Goal: Task Accomplishment & Management: Complete application form

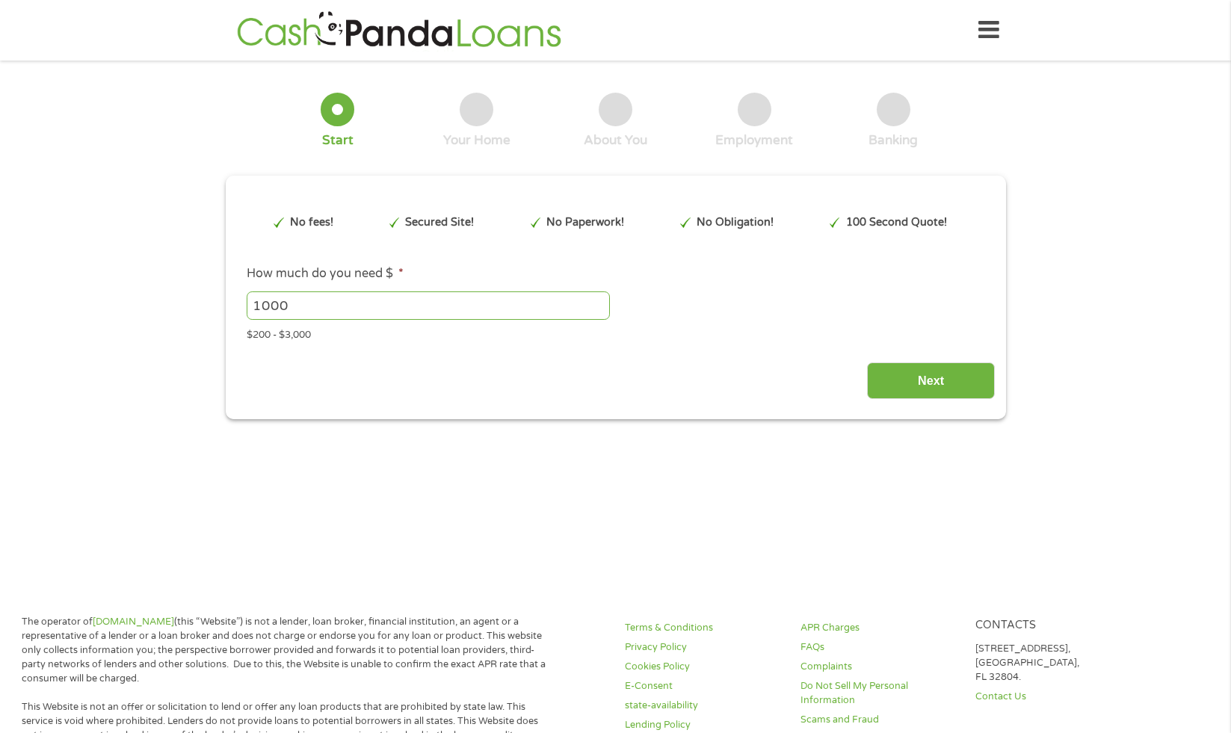
type input "Cj0KCQjw-4XFBhCBARIsAAdNOkv4qHIXSaHkR7afZHJk-gTM8KydfR_b-TT6Um2ug3Xn61O8ucPG1ls…"
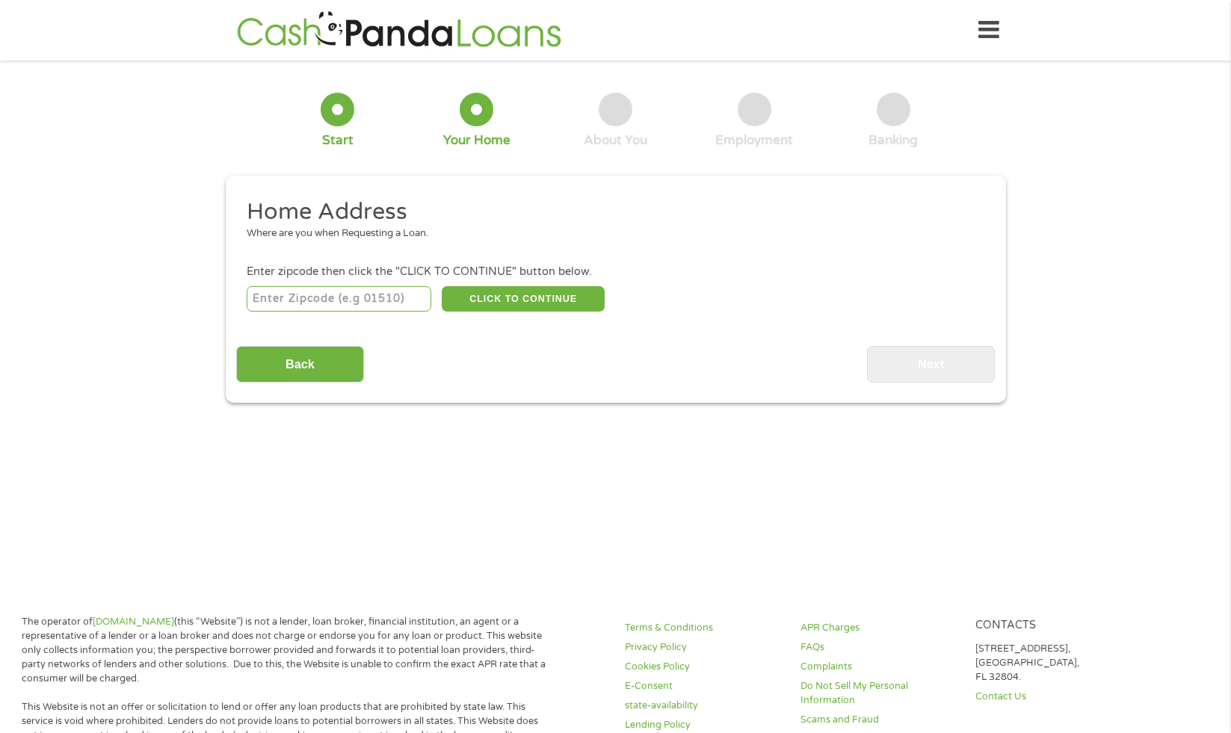
click at [395, 297] on input "number" at bounding box center [339, 298] width 185 height 25
type input "79934"
click at [525, 304] on button "CLICK TO CONTINUE" at bounding box center [523, 298] width 163 height 25
type input "79934"
type input "[GEOGRAPHIC_DATA]"
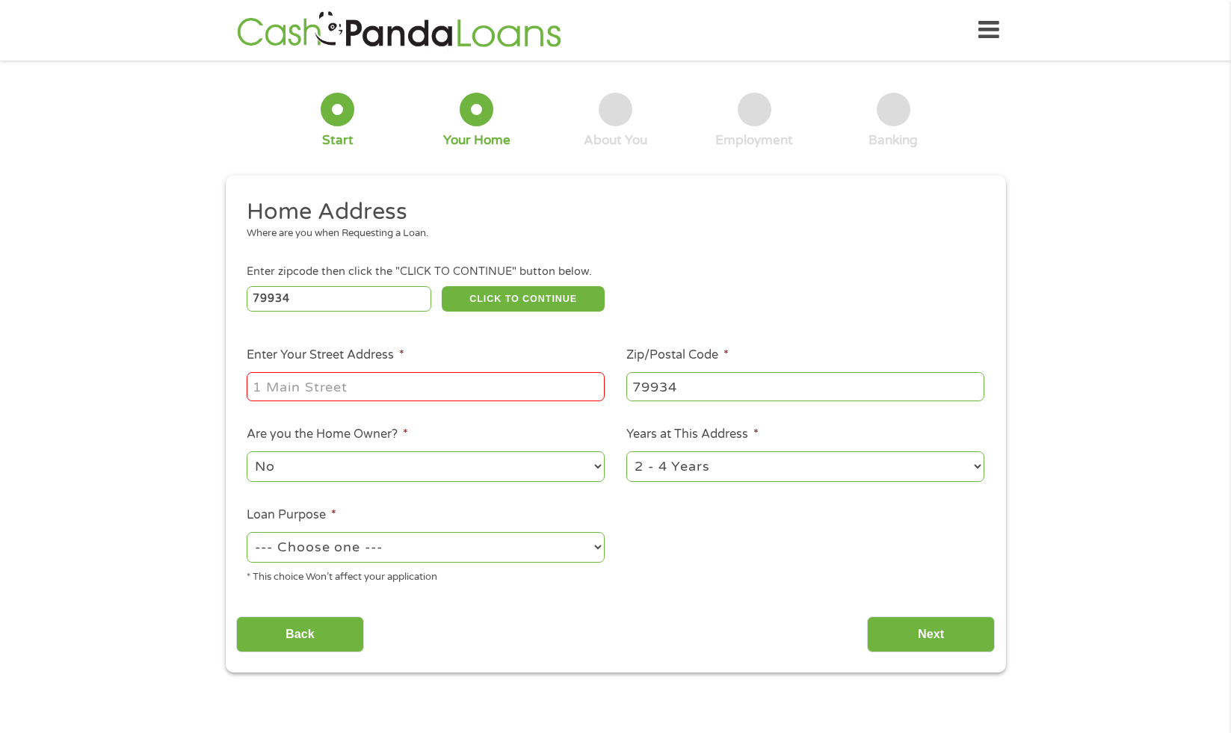
click at [299, 389] on input "Enter Your Street Address *" at bounding box center [426, 386] width 358 height 28
type input "11064 [PERSON_NAME]"
click at [729, 464] on select "1 Year or less 1 - 2 Years 2 - 4 Years Over 4 Years" at bounding box center [805, 466] width 358 height 31
select select "60months"
click at [401, 552] on select "--- Choose one --- Pay Bills Debt Consolidation Home Improvement Major Purchase…" at bounding box center [426, 547] width 358 height 31
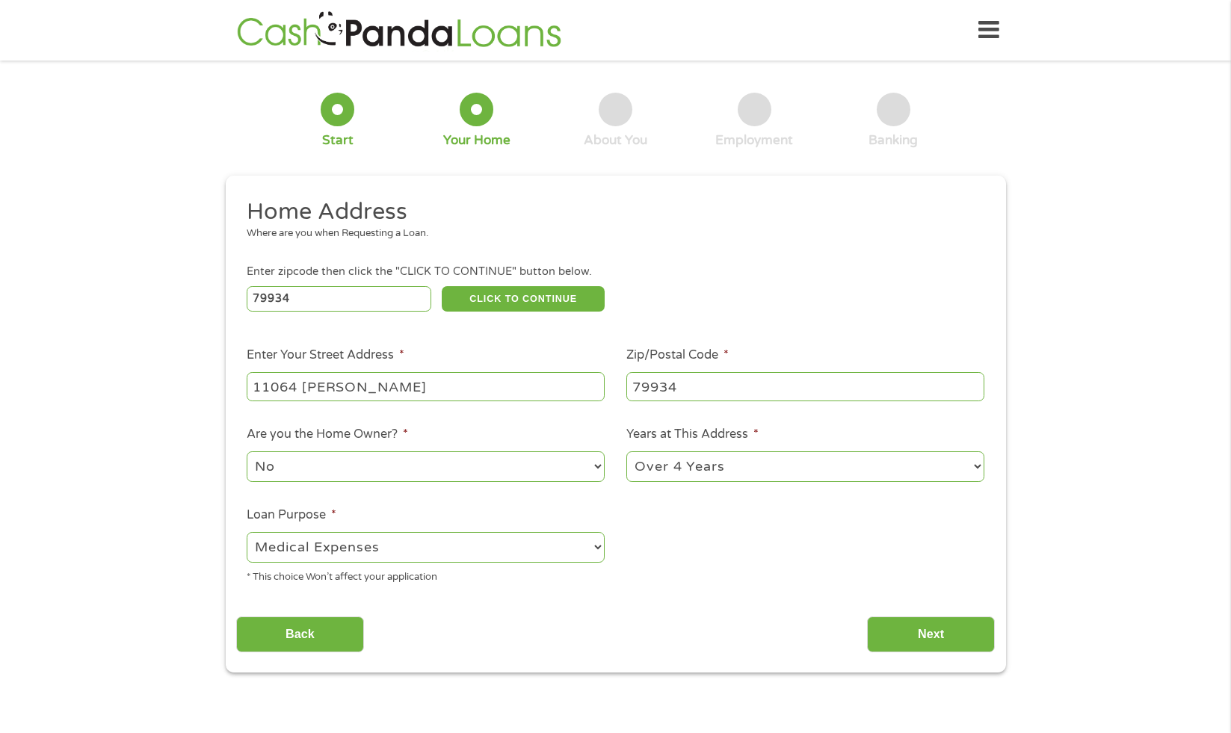
click at [380, 551] on select "--- Choose one --- Pay Bills Debt Consolidation Home Improvement Major Purchase…" at bounding box center [426, 547] width 358 height 31
select select "debtconsolidation"
click at [645, 552] on ul "Home Address Where are you when Requesting a Loan. Enter zipcode then click the…" at bounding box center [615, 396] width 759 height 399
click at [898, 643] on input "Next" at bounding box center [931, 635] width 128 height 37
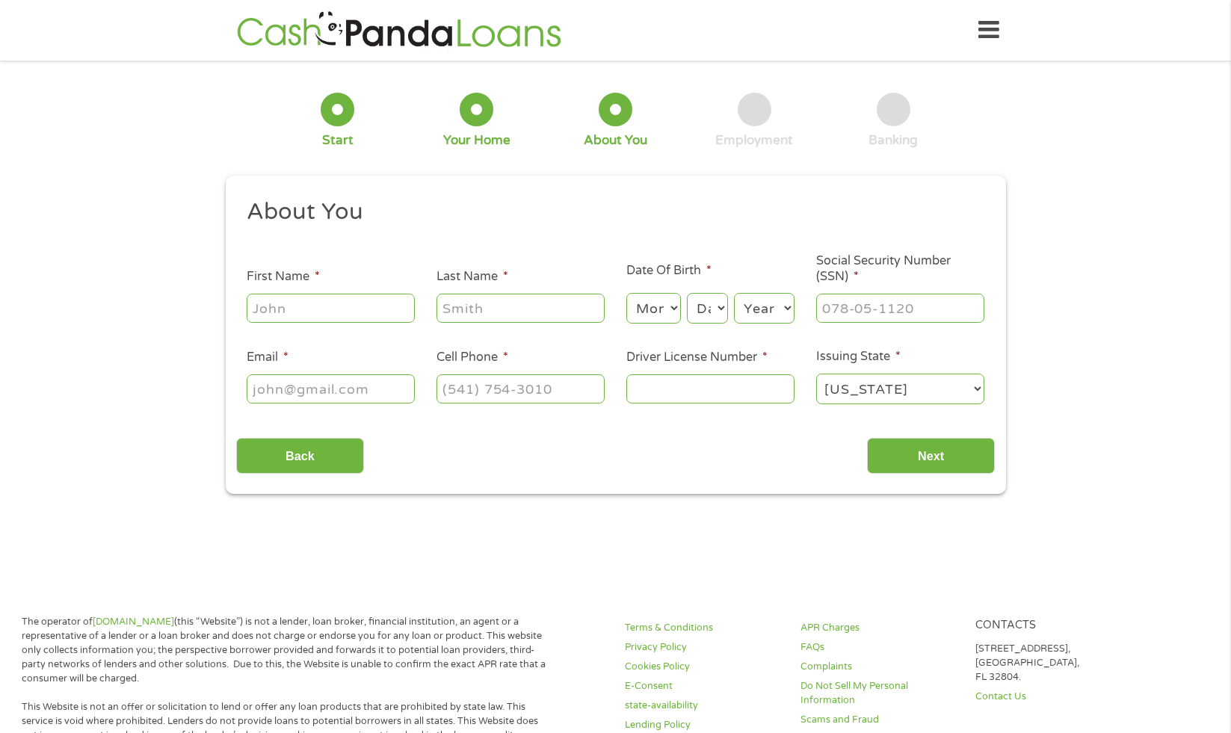
scroll to position [6, 6]
click at [340, 310] on input "First Name *" at bounding box center [331, 308] width 168 height 28
type input "Marina"
type input "[PERSON_NAME]"
type input "[EMAIL_ADDRESS][DOMAIN_NAME]"
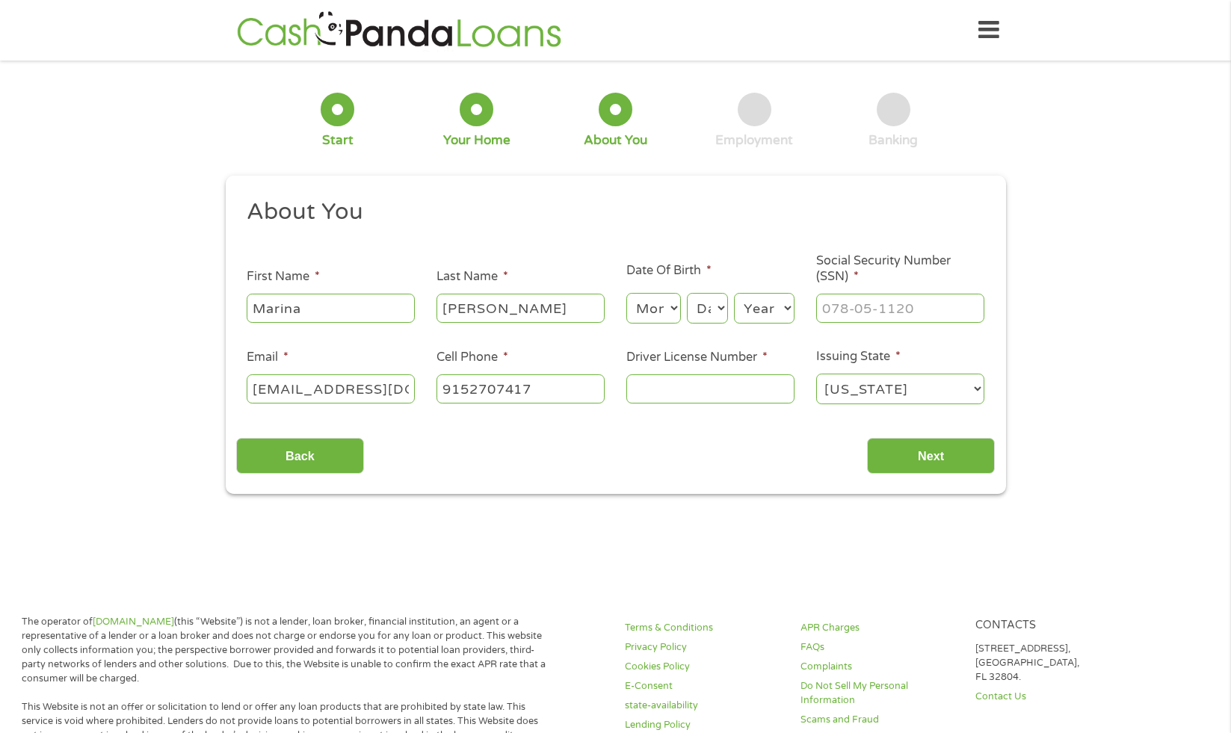
type input "[PHONE_NUMBER]"
click at [643, 316] on select "Month 1 2 3 4 5 6 7 8 9 10 11 12" at bounding box center [653, 308] width 55 height 31
select select "1"
click at [707, 306] on select "Day 1 2 3 4 5 6 7 8 9 10 11 12 13 14 15 16 17 18 19 20 21 22 23 24 25 26 27 28 …" at bounding box center [707, 308] width 40 height 31
select select "5"
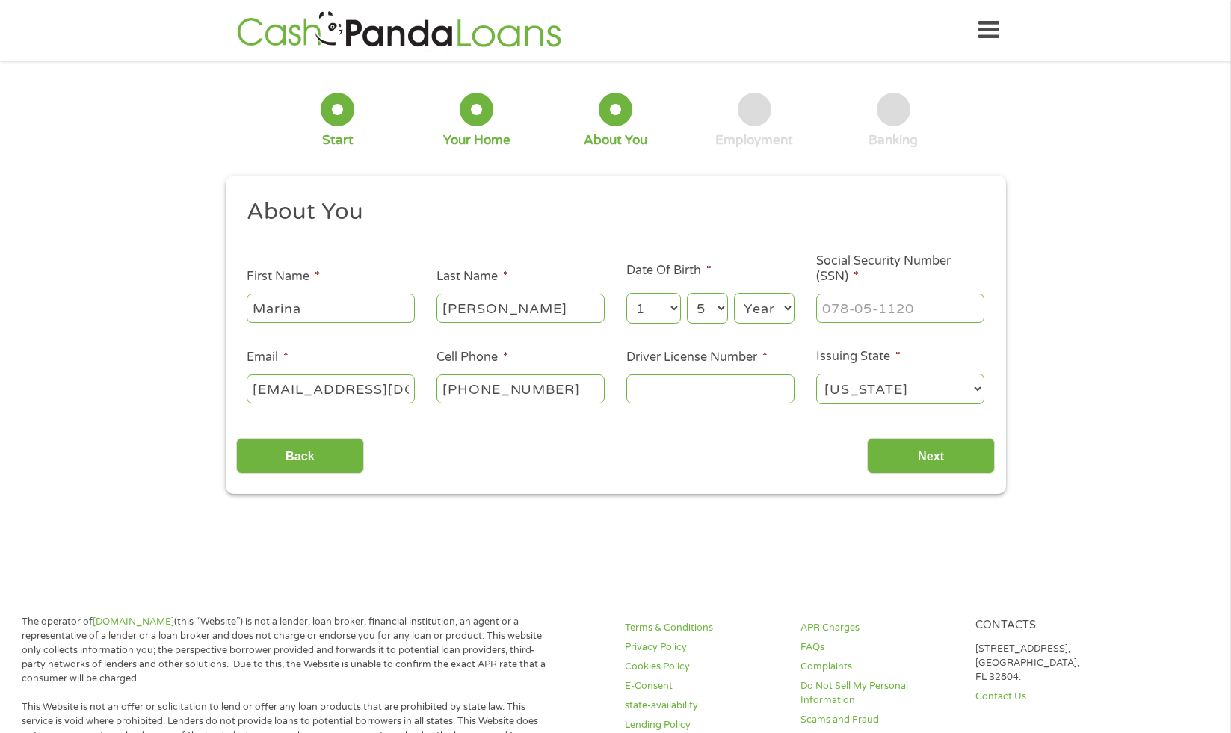
click at [784, 300] on select "Year [DATE] 2006 2005 2004 2003 2002 2001 2000 1999 1998 1997 1996 1995 1994 19…" at bounding box center [764, 308] width 61 height 31
select select "1991"
click at [911, 313] on input "___-__-____" at bounding box center [900, 308] width 168 height 28
click at [928, 311] on input "___-__-___6" at bounding box center [900, 308] width 168 height 28
click at [824, 309] on input "___-__-____" at bounding box center [900, 308] width 168 height 28
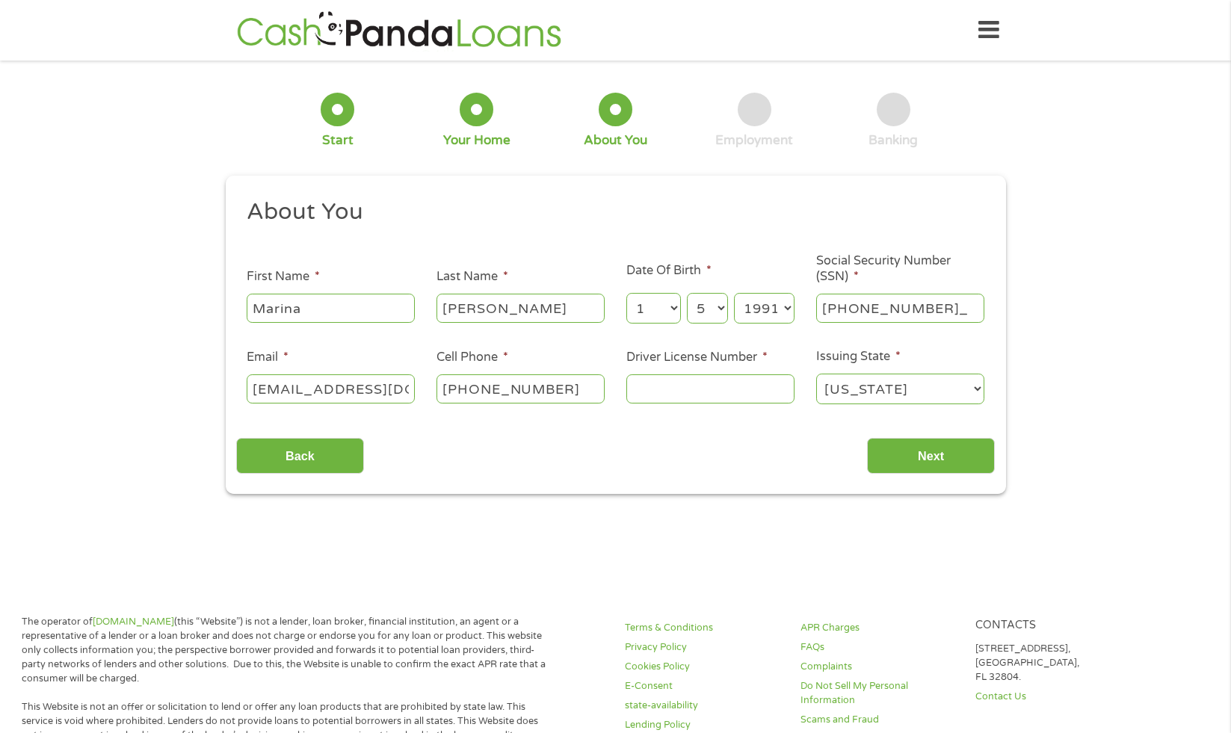
type input "629-30-7555"
click at [770, 392] on input "Driver License Number *" at bounding box center [710, 388] width 168 height 28
type input "26636884"
click at [956, 451] on input "Next" at bounding box center [931, 456] width 128 height 37
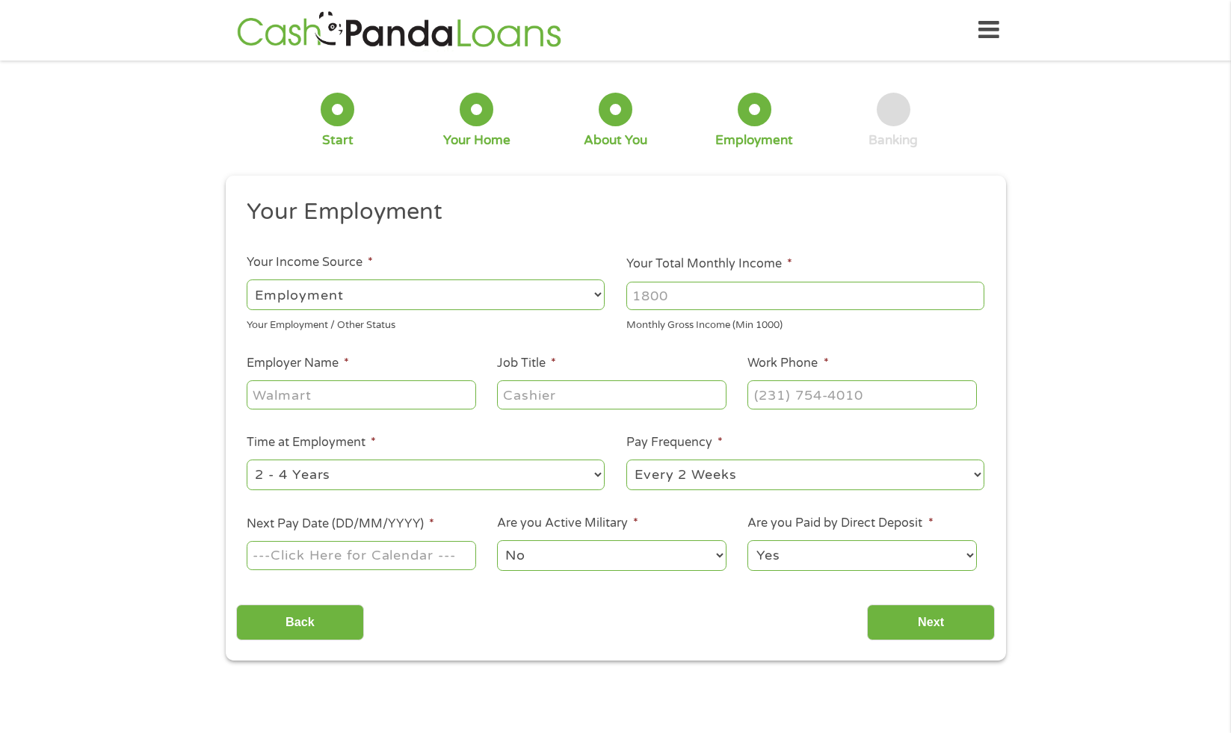
click at [694, 302] on input "Your Total Monthly Income *" at bounding box center [805, 296] width 358 height 28
type input "1"
type input "2457"
click at [347, 398] on input "Employer Name *" at bounding box center [361, 394] width 229 height 28
type input "paw n hoovces"
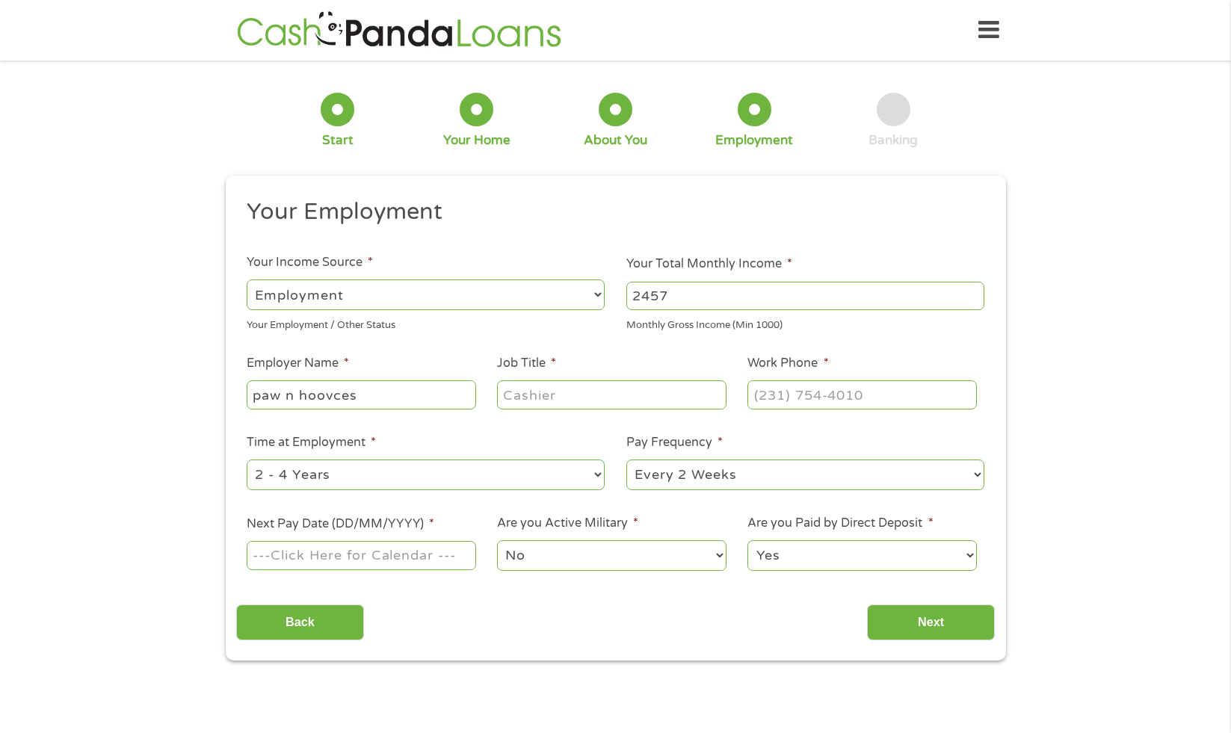
click at [558, 391] on input "Job Title *" at bounding box center [611, 394] width 229 height 28
type input "manager"
click at [826, 396] on input "(___) ___-____" at bounding box center [861, 394] width 229 height 28
type input "(___) ___-9155"
click at [596, 430] on ul "Your Employment Your Income Source * --- Choose one --- Employment [DEMOGRAPHIC…" at bounding box center [615, 390] width 759 height 387
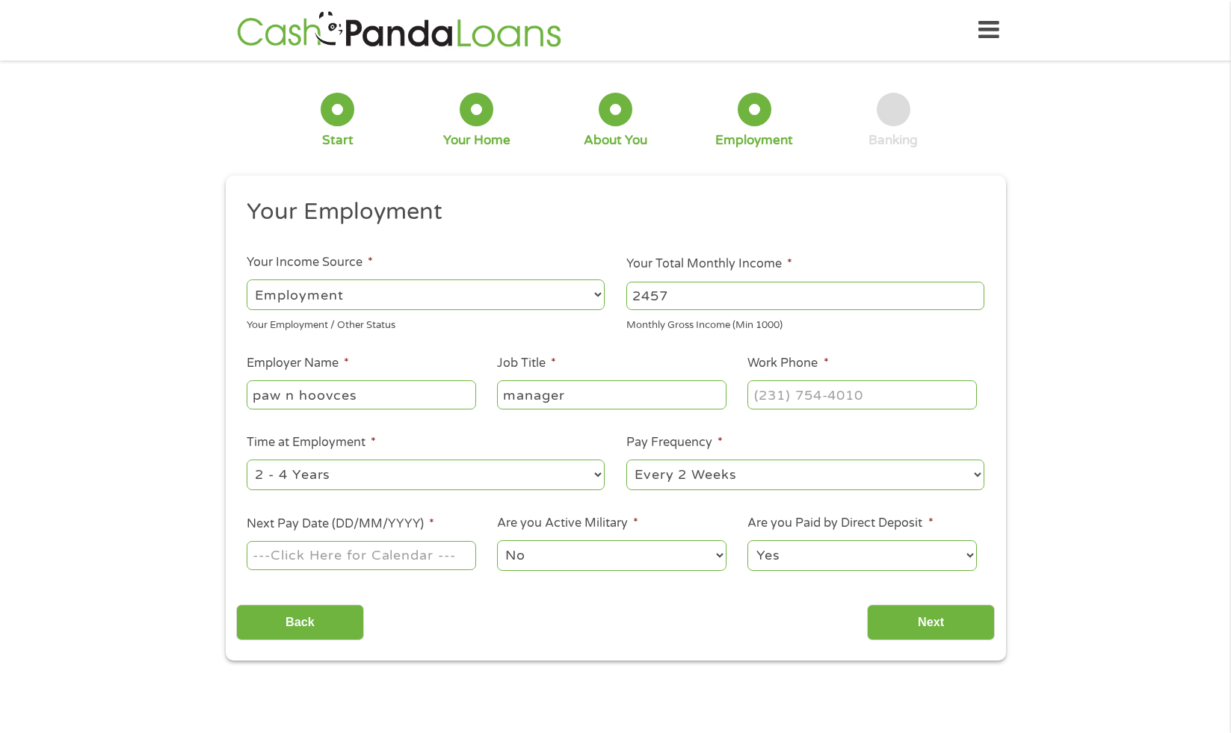
click at [519, 481] on select "--- Choose one --- 1 Year or less 1 - 2 Years 2 - 4 Years Over 4 Years" at bounding box center [426, 475] width 358 height 31
select select "60months"
click at [389, 551] on input "Next Pay Date (DD/MM/YYYY) *" at bounding box center [361, 555] width 229 height 28
type input "[DATE]"
click at [895, 470] on select "--- Choose one --- Every 2 Weeks Every Week Monthly Semi-Monthly" at bounding box center [805, 475] width 358 height 31
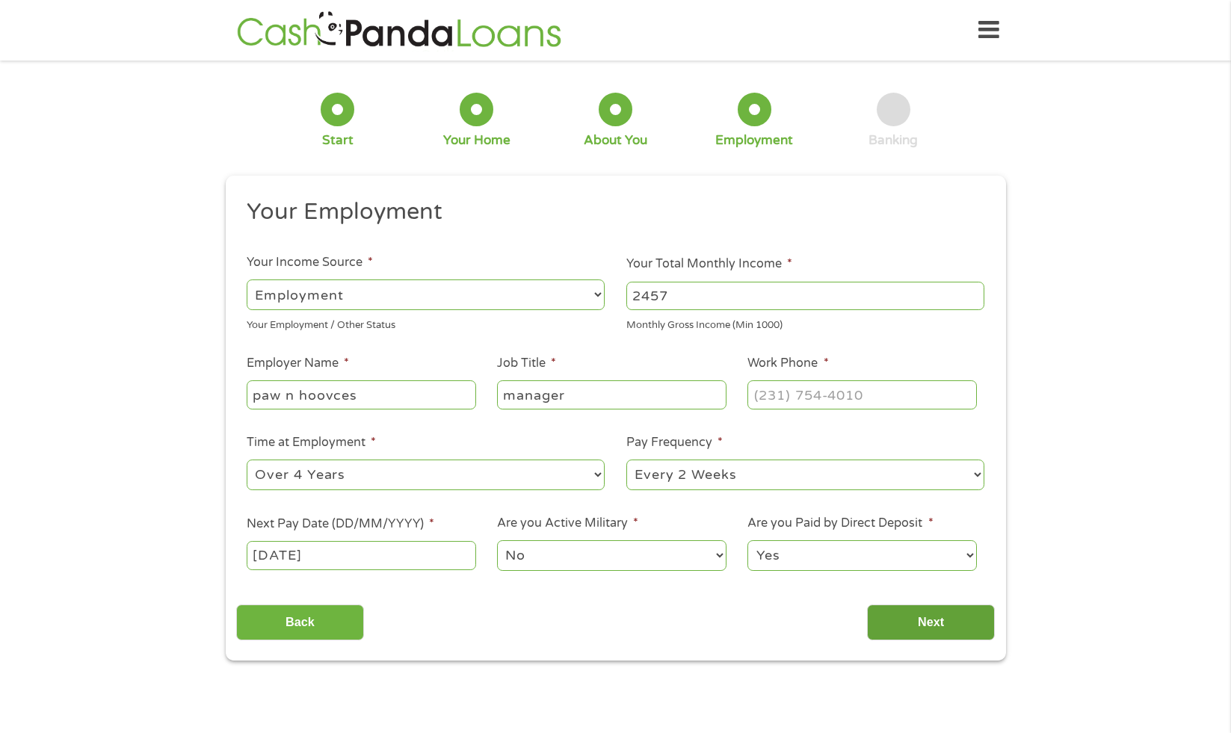
click at [898, 623] on input "Next" at bounding box center [931, 623] width 128 height 37
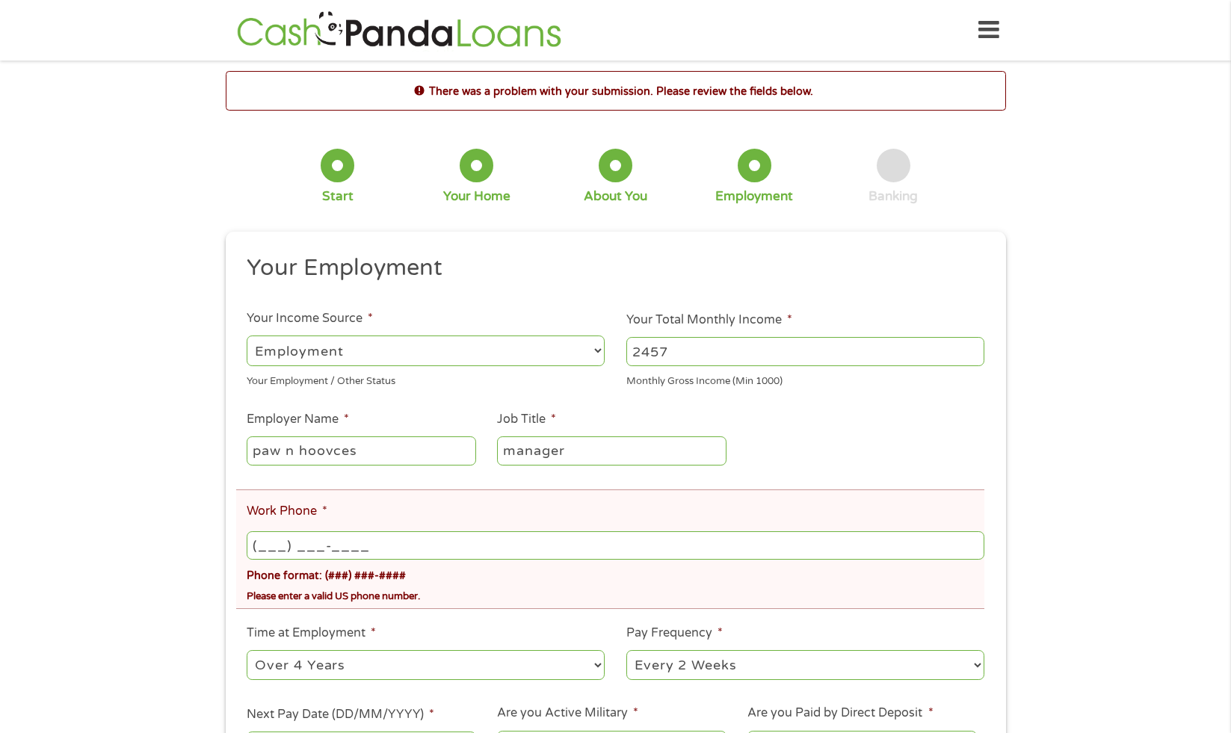
click at [377, 546] on input "(___) ___-____" at bounding box center [615, 545] width 737 height 28
type input "[PHONE_NUMBER]"
click at [544, 623] on ul "Your Employment Your Income Source * --- Choose one --- Employment [DEMOGRAPHIC…" at bounding box center [615, 514] width 759 height 522
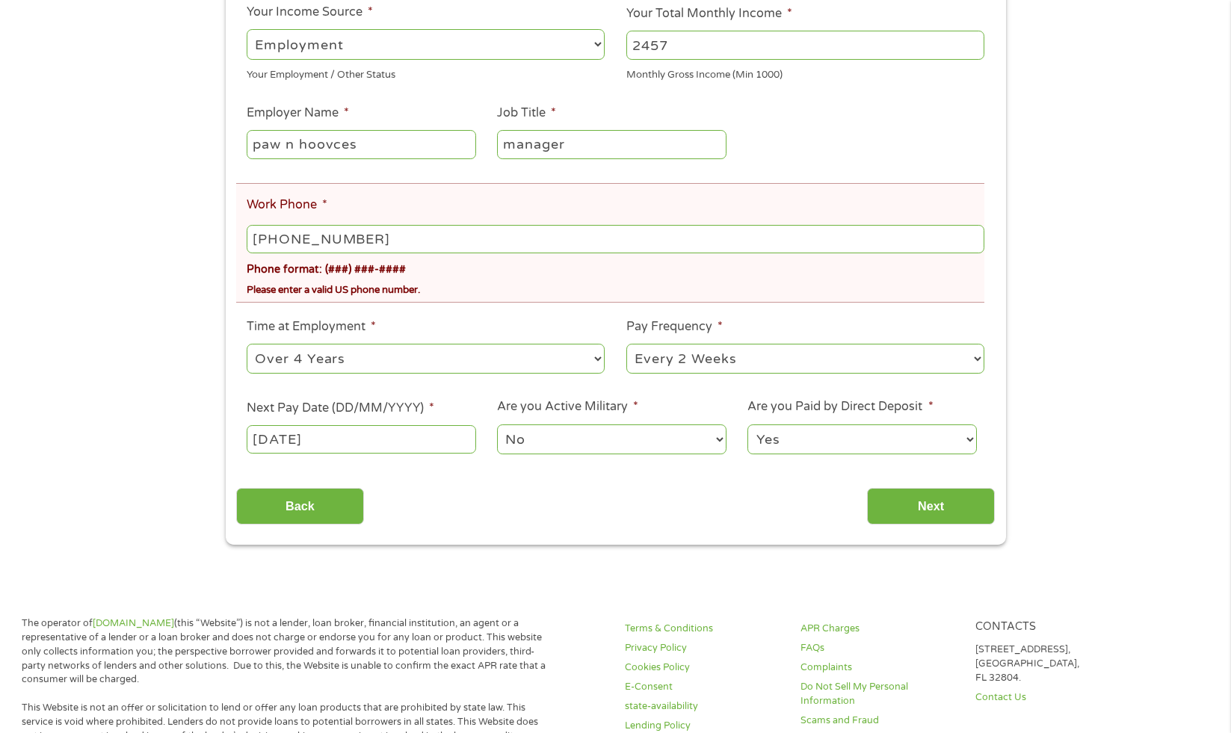
scroll to position [329, 0]
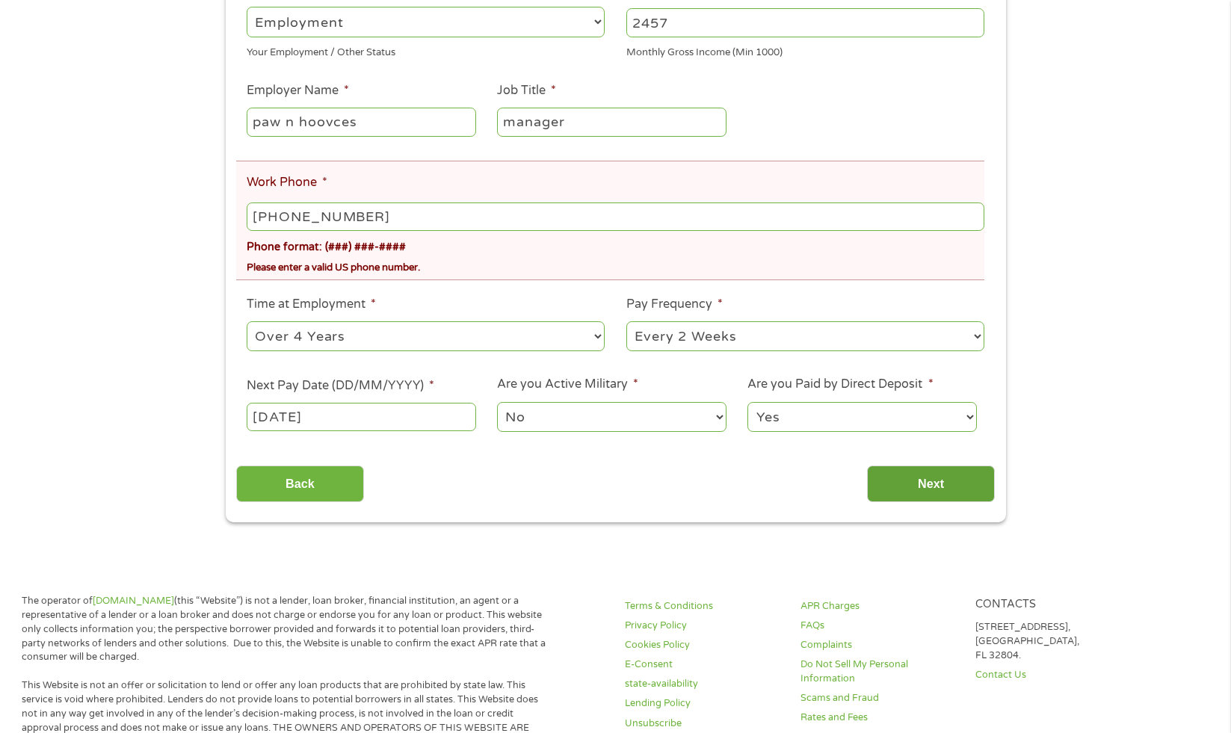
click at [938, 499] on input "Next" at bounding box center [931, 484] width 128 height 37
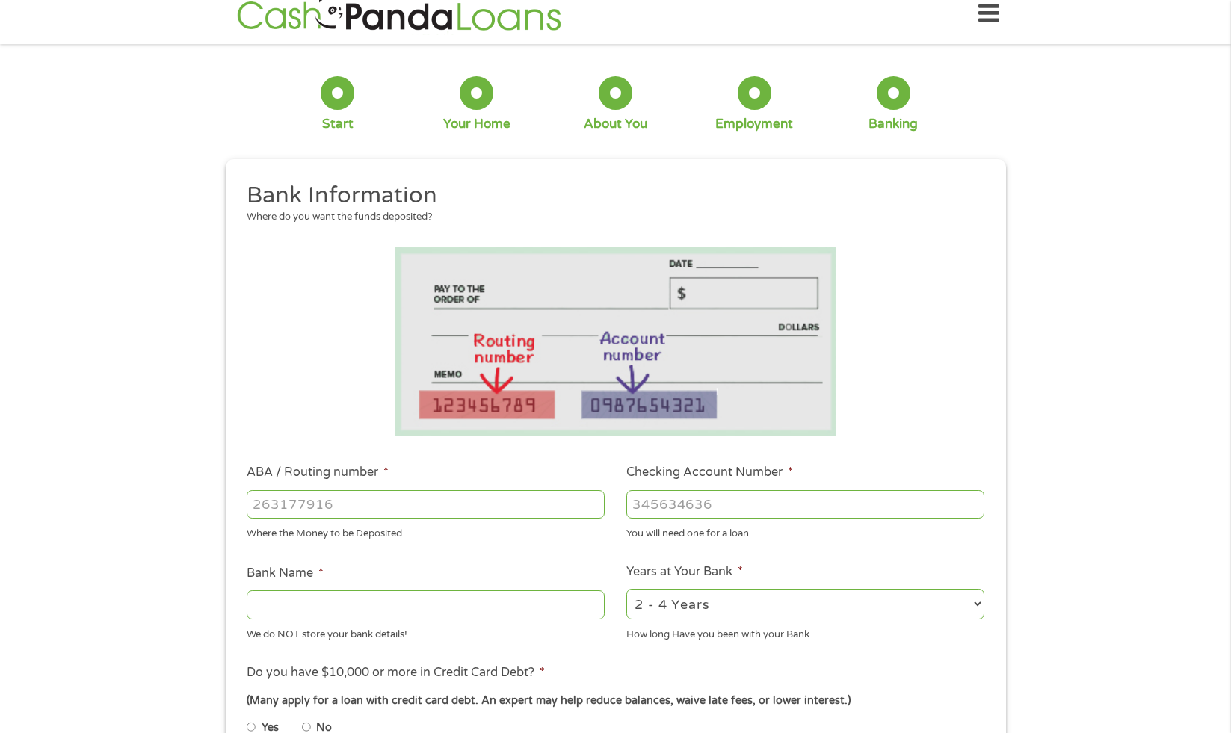
scroll to position [0, 0]
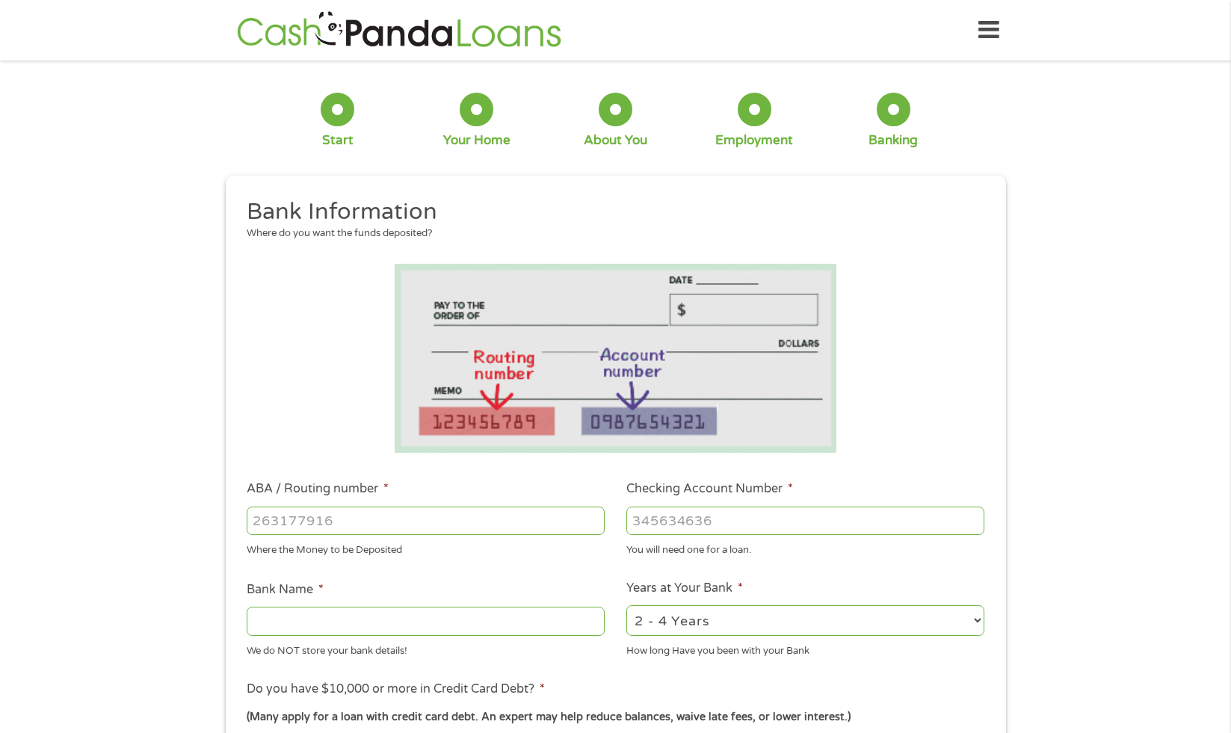
click at [903, 346] on li at bounding box center [615, 358] width 759 height 189
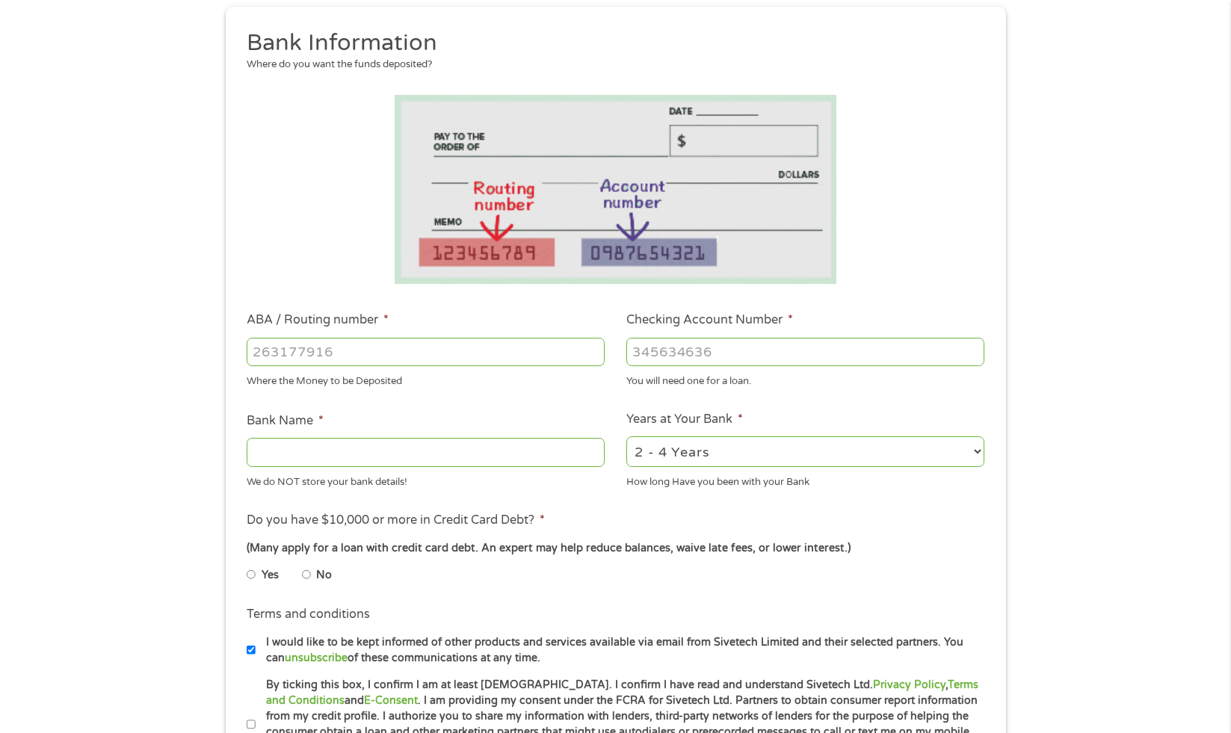
scroll to position [239, 0]
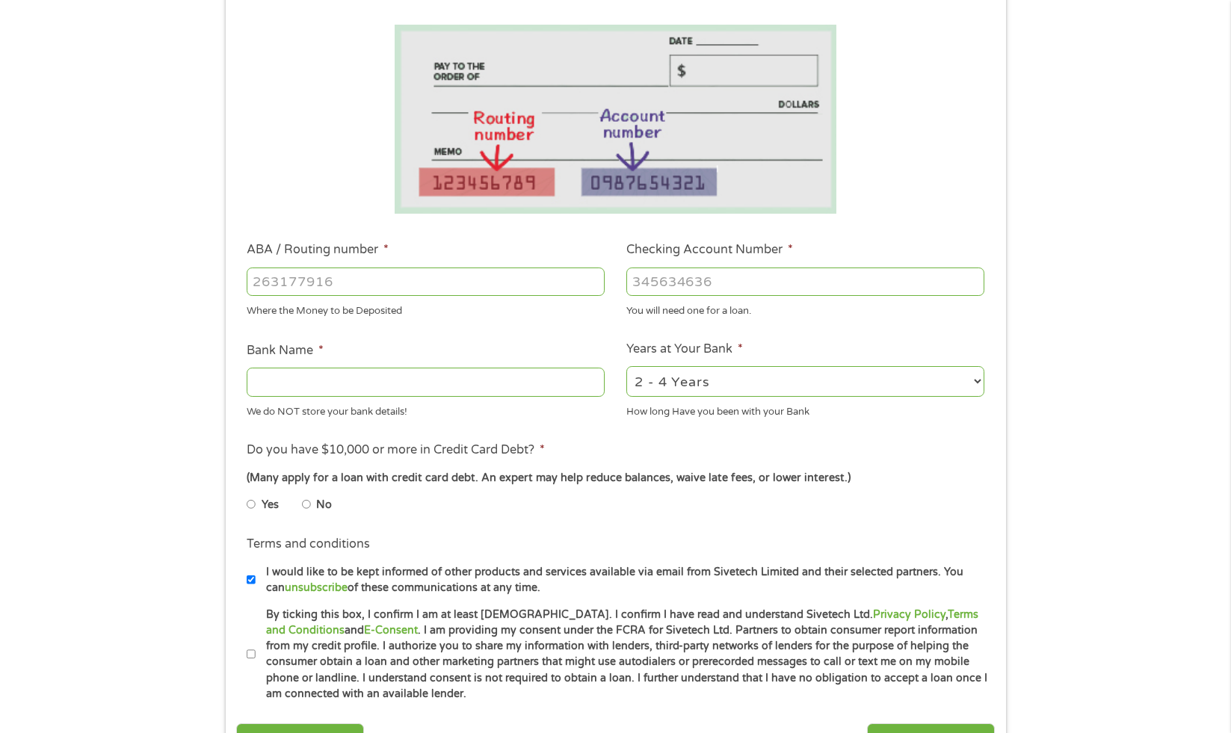
click at [391, 385] on input "Bank Name *" at bounding box center [426, 382] width 358 height 28
click at [405, 287] on input "ABA / Routing number *" at bounding box center [426, 282] width 358 height 28
type input "111000025"
type input "BANK OF AMERICA NA"
type input "111000025"
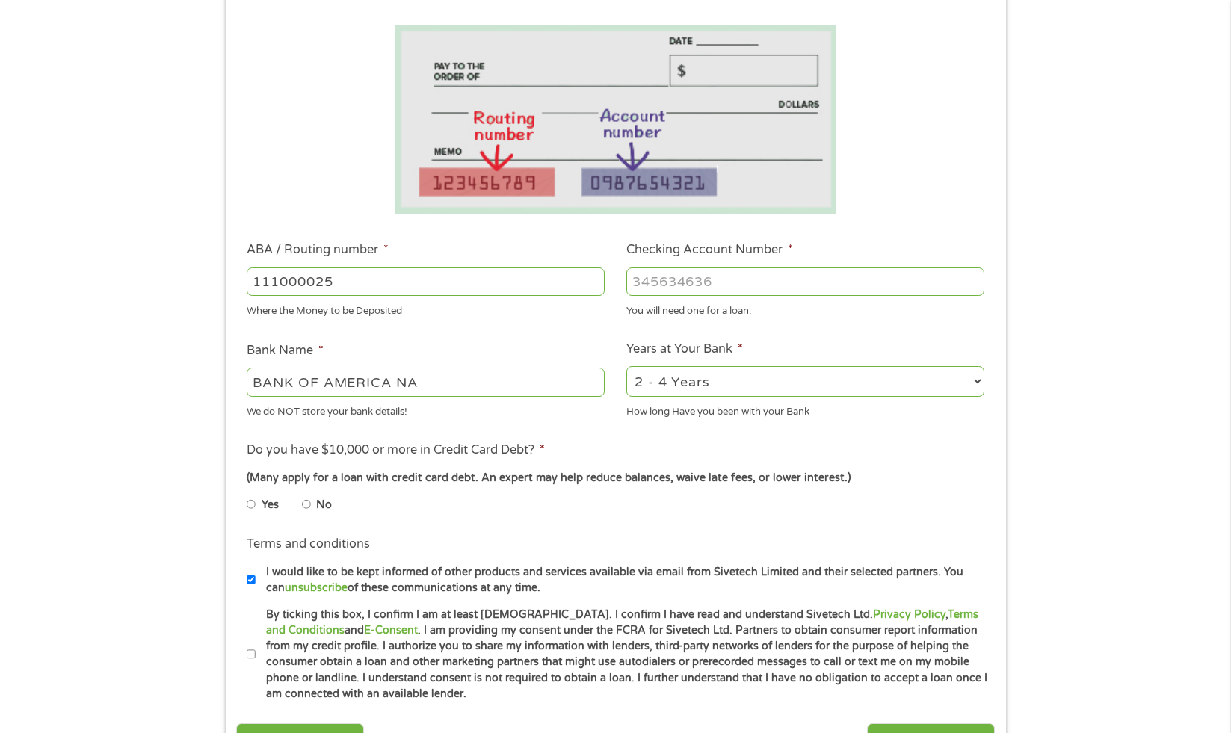
click at [667, 291] on input "Checking Account Number *" at bounding box center [805, 282] width 358 height 28
type input "488034357888"
click at [306, 505] on input "No" at bounding box center [306, 504] width 9 height 24
radio input "true"
click at [483, 523] on ul "Yes No" at bounding box center [425, 507] width 356 height 34
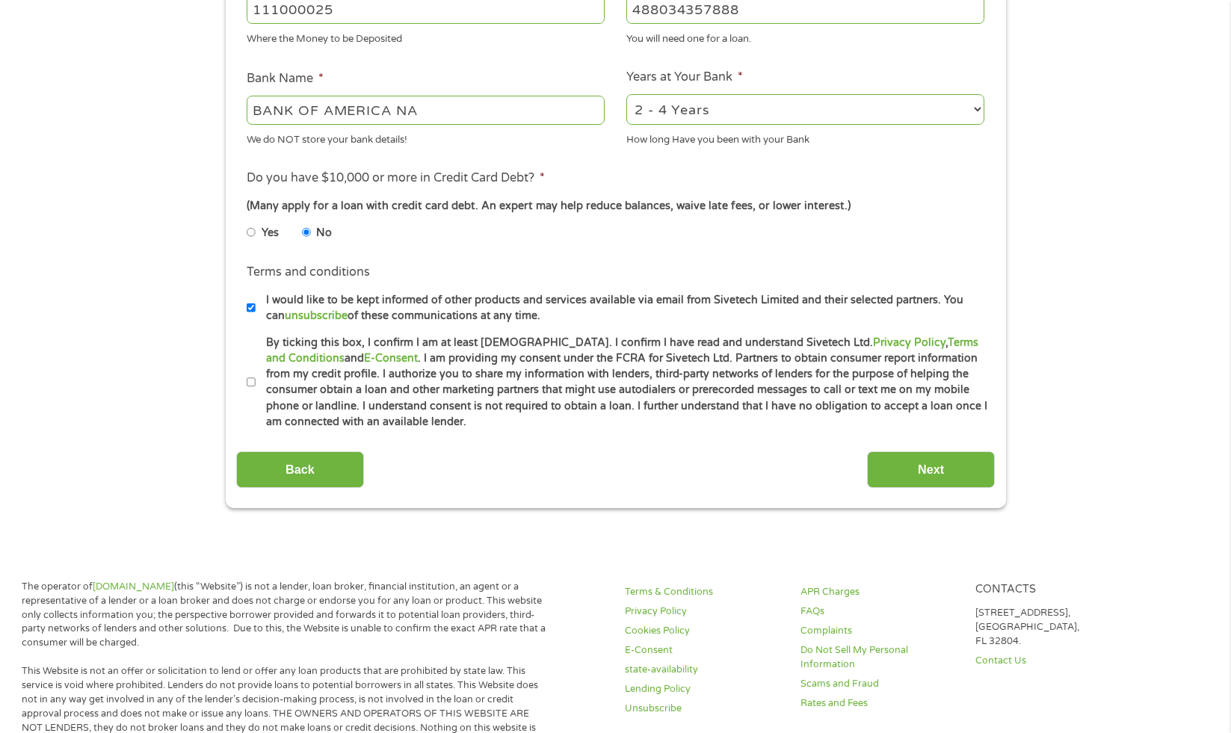
scroll to position [538, 0]
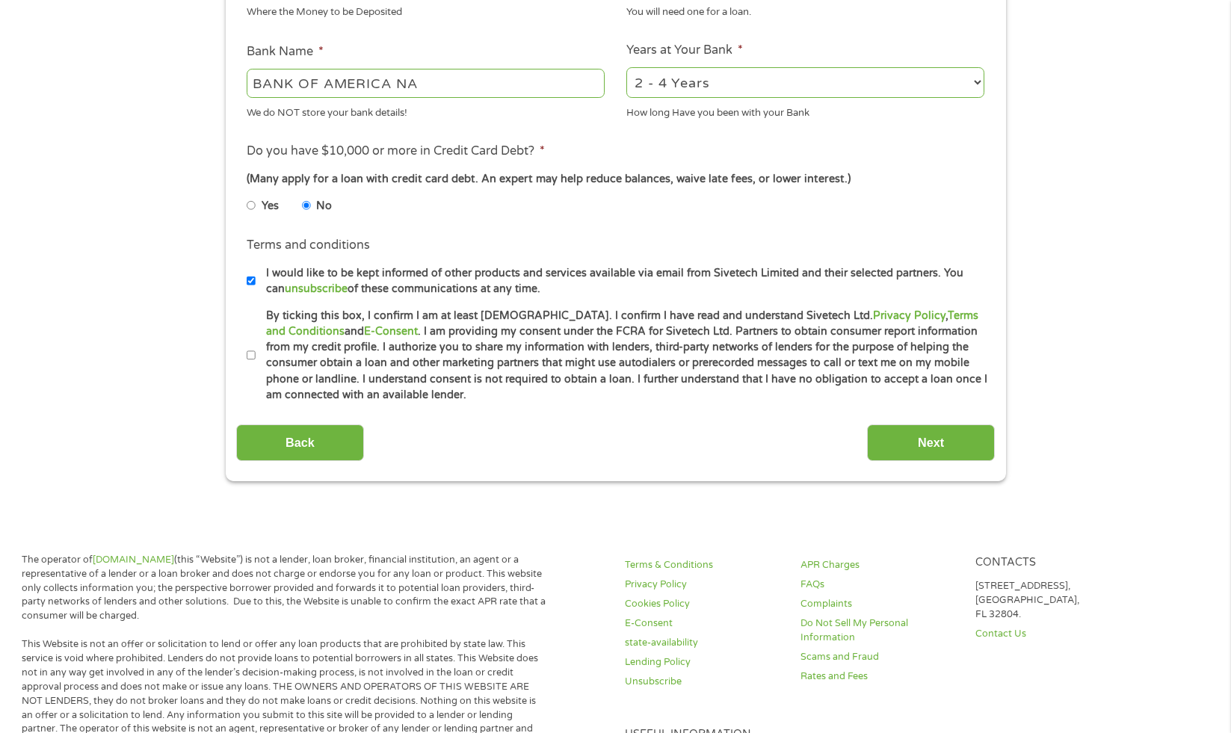
click at [253, 354] on input "By ticking this box, I confirm I am at least [DEMOGRAPHIC_DATA]. I confirm I ha…" at bounding box center [251, 356] width 9 height 24
checkbox input "true"
click at [946, 436] on input "Next" at bounding box center [931, 442] width 128 height 37
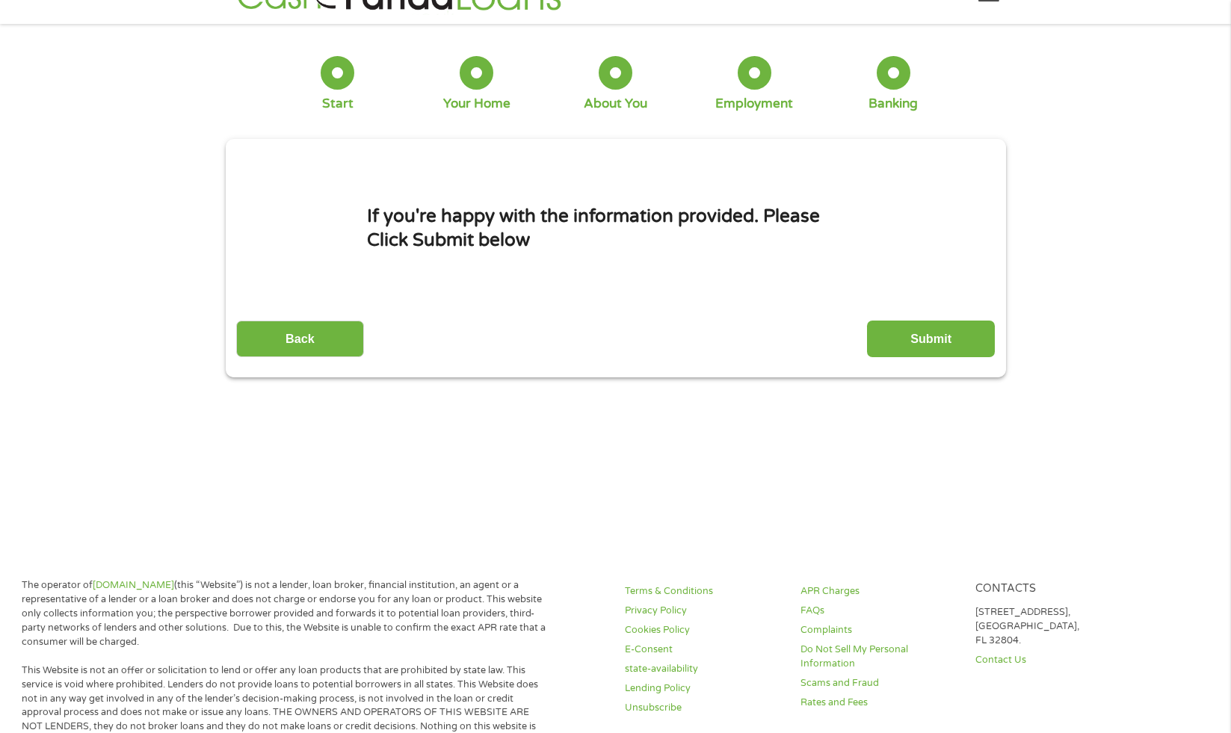
scroll to position [0, 0]
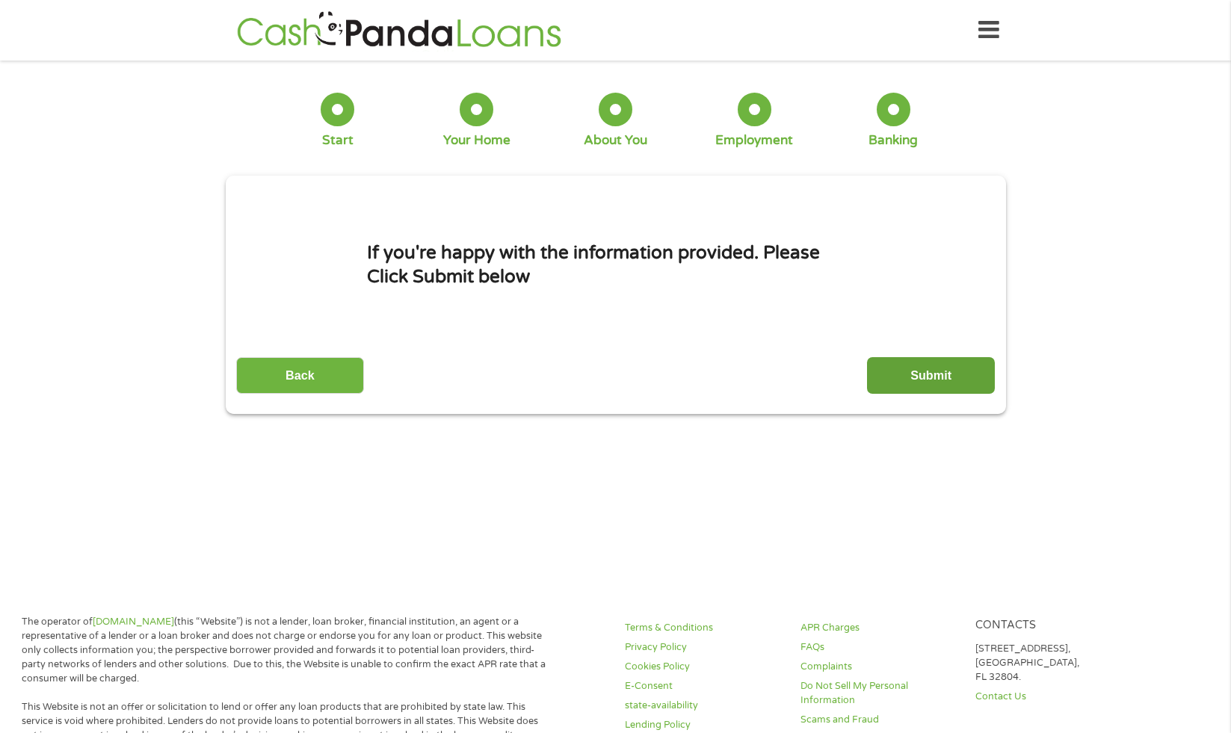
click at [924, 381] on input "Submit" at bounding box center [931, 375] width 128 height 37
